Goal: Task Accomplishment & Management: Manage account settings

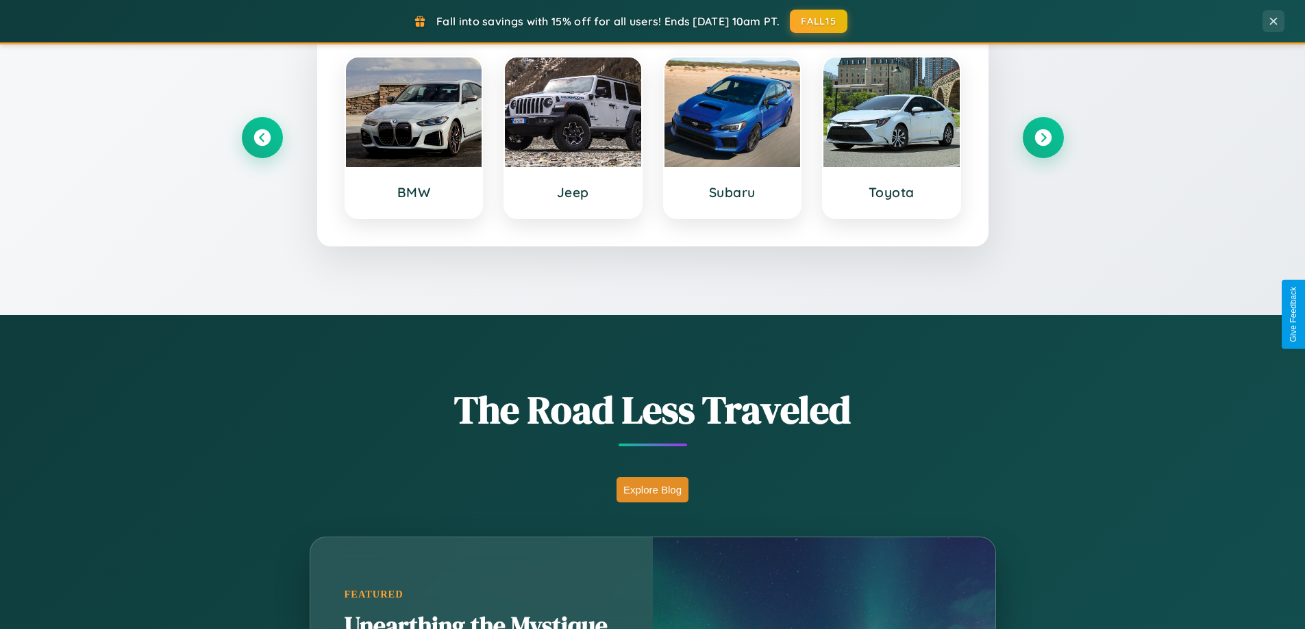
scroll to position [942, 0]
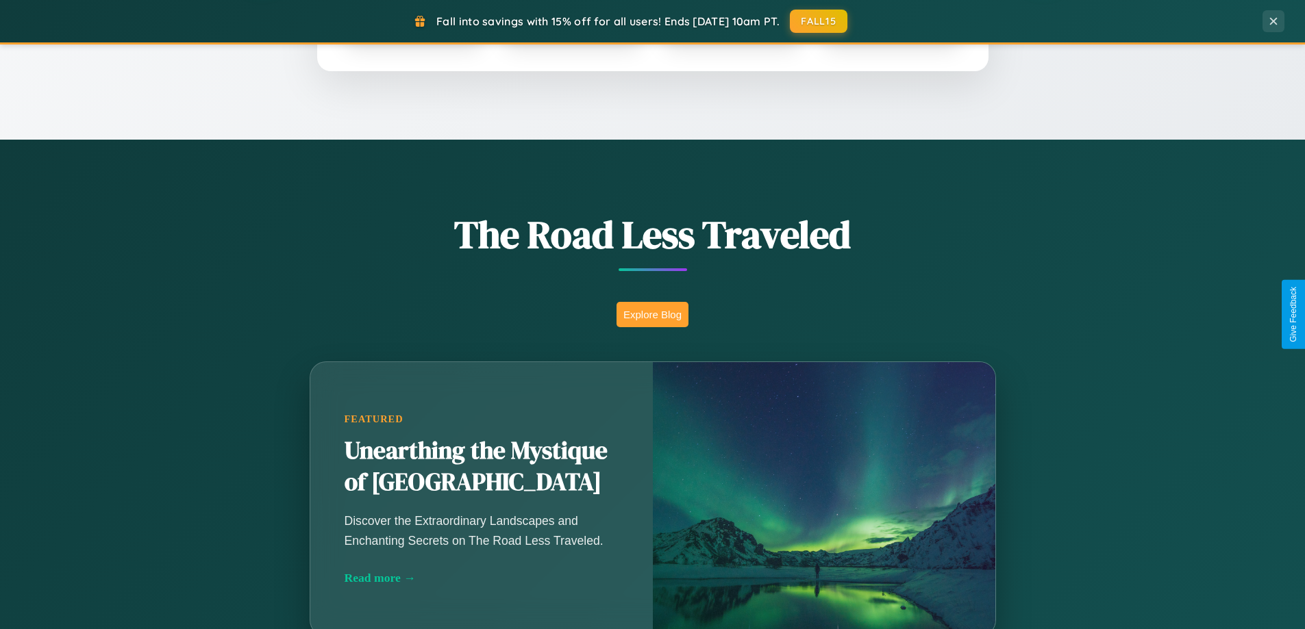
click at [652, 314] on button "Explore Blog" at bounding box center [652, 314] width 72 height 25
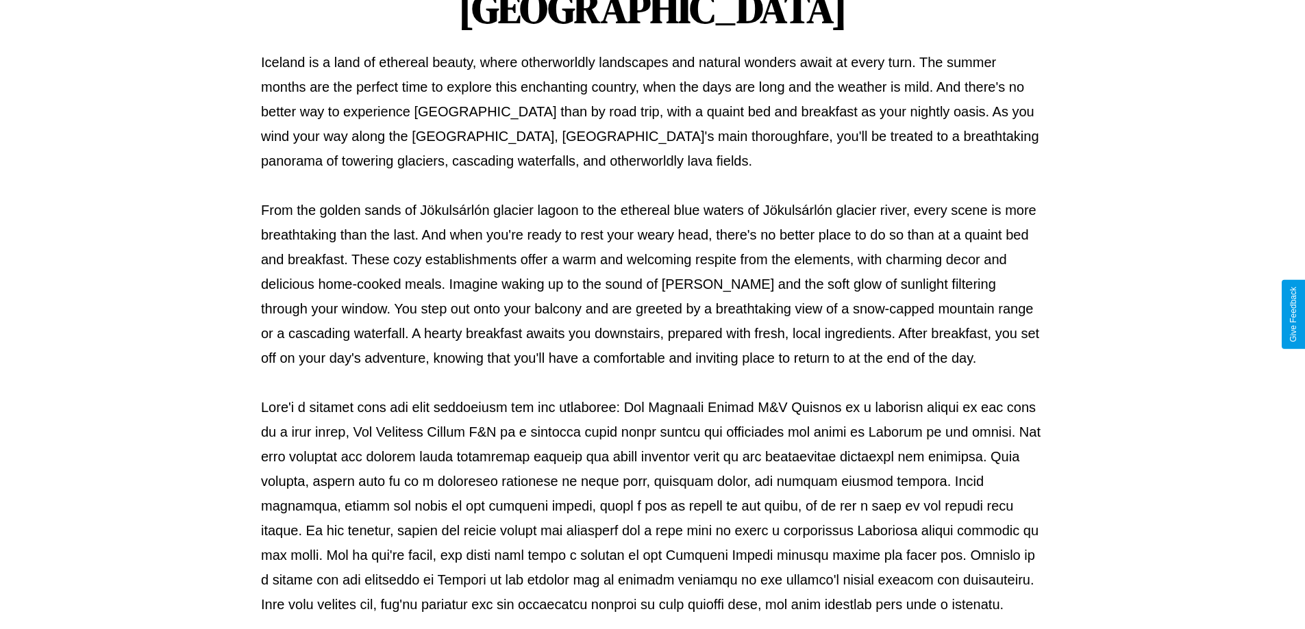
scroll to position [443, 0]
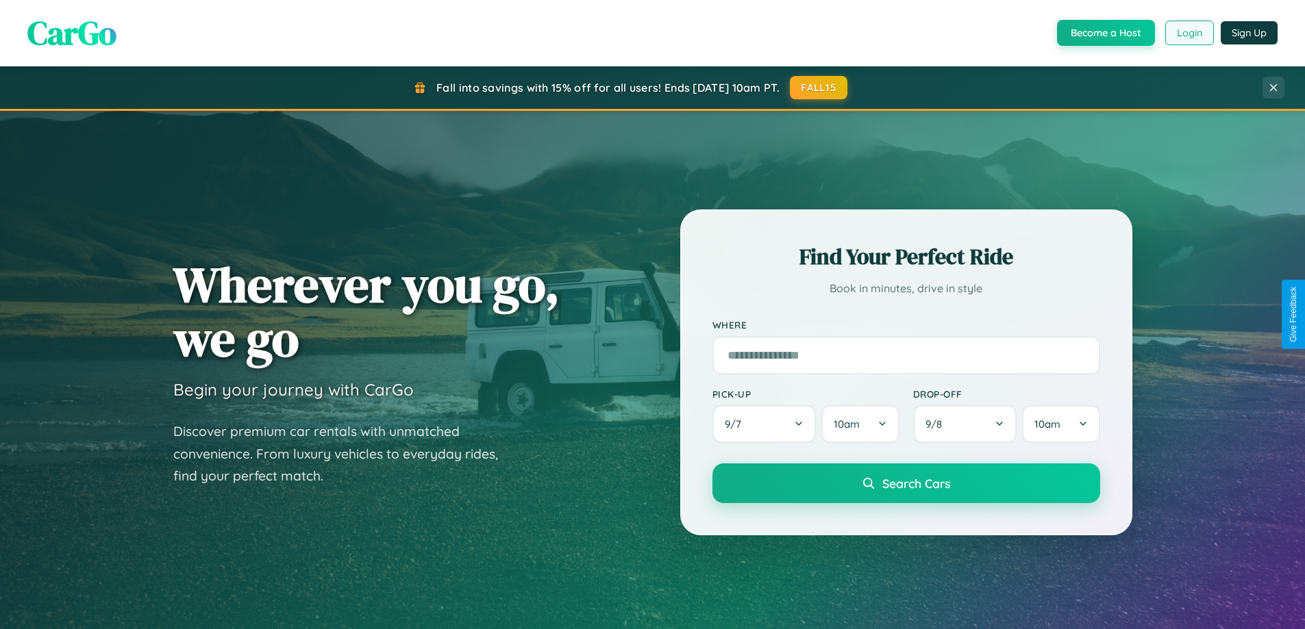
click at [1188, 33] on button "Login" at bounding box center [1189, 33] width 49 height 25
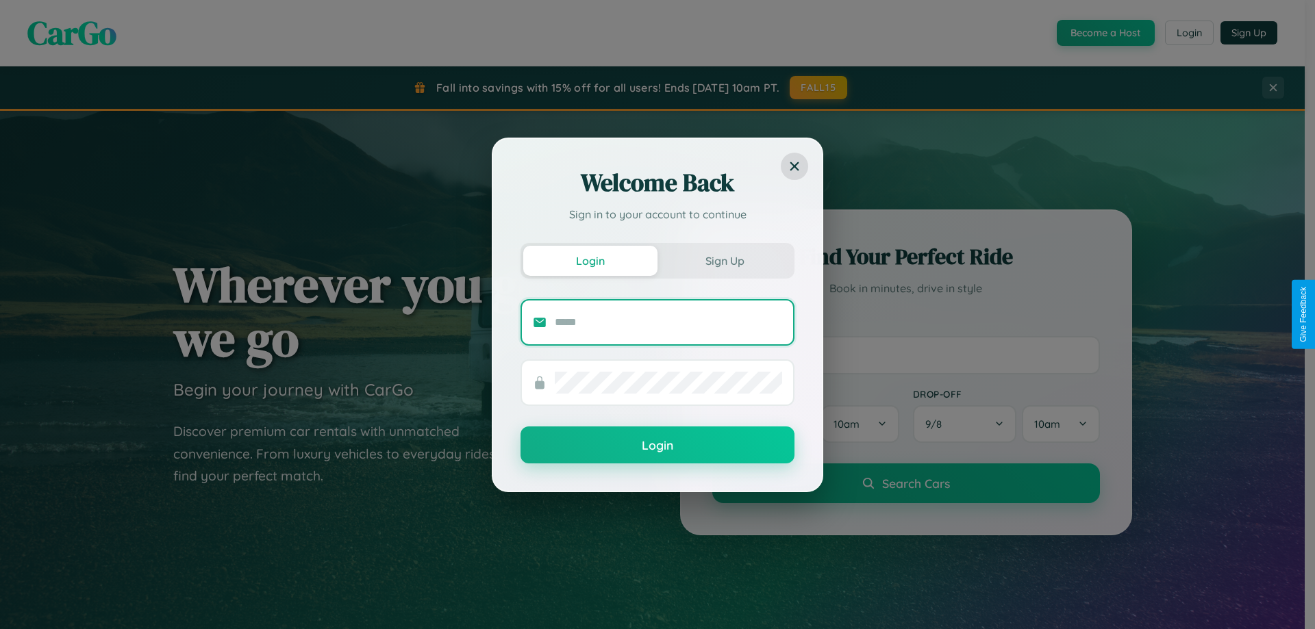
click at [668, 322] on input "text" at bounding box center [668, 323] width 227 height 22
type input "**********"
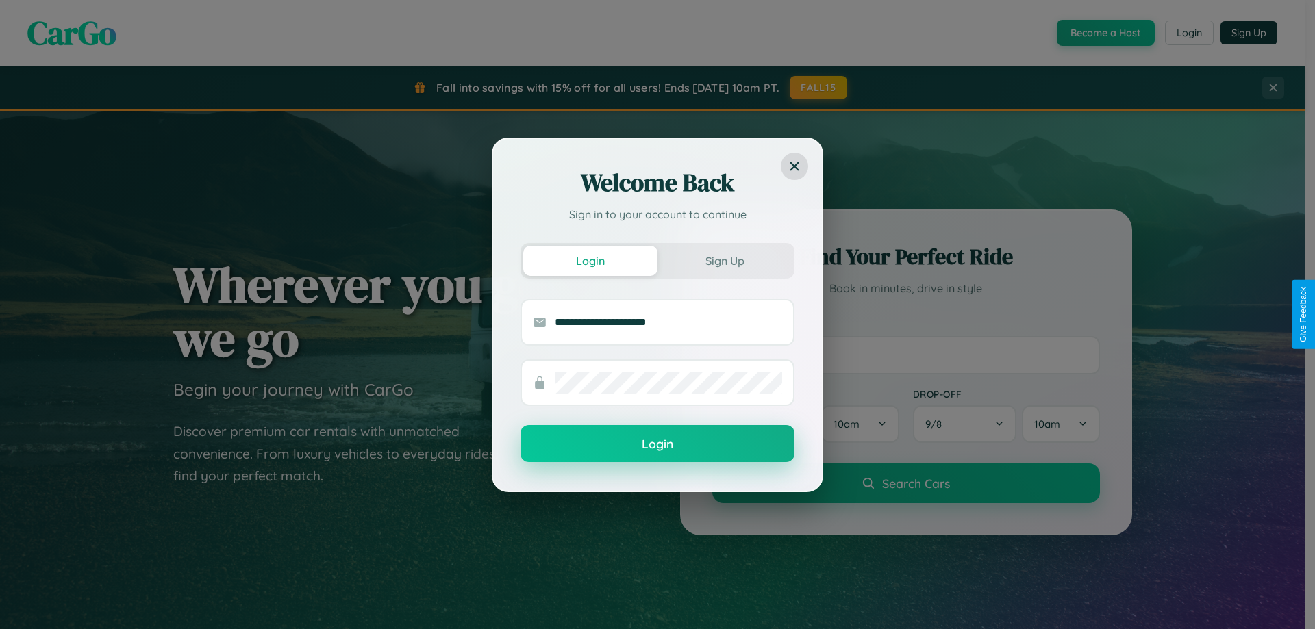
click at [657, 444] on button "Login" at bounding box center [657, 443] width 274 height 37
